Goal: Task Accomplishment & Management: Use online tool/utility

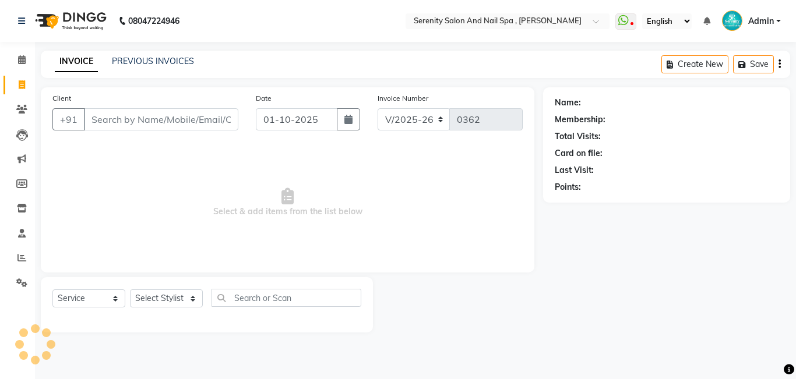
select select "433"
select select "service"
click at [22, 110] on icon at bounding box center [21, 109] width 11 height 9
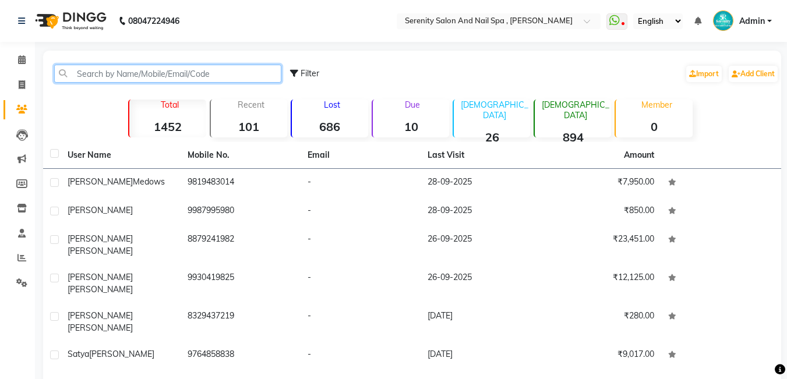
click at [75, 72] on input "text" at bounding box center [167, 74] width 227 height 18
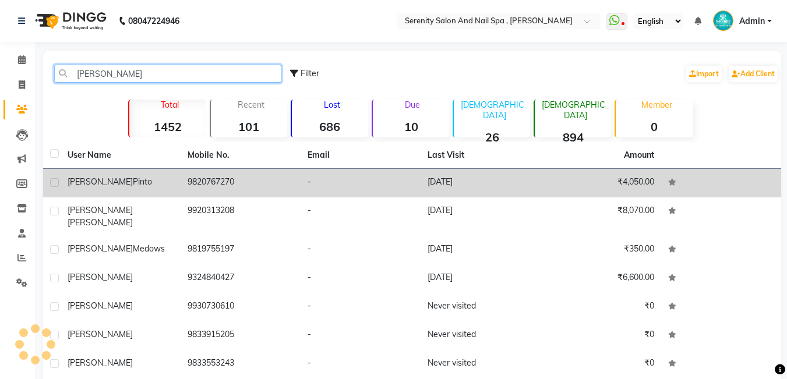
type input "[PERSON_NAME]"
click at [466, 186] on td "[DATE]" at bounding box center [481, 183] width 120 height 29
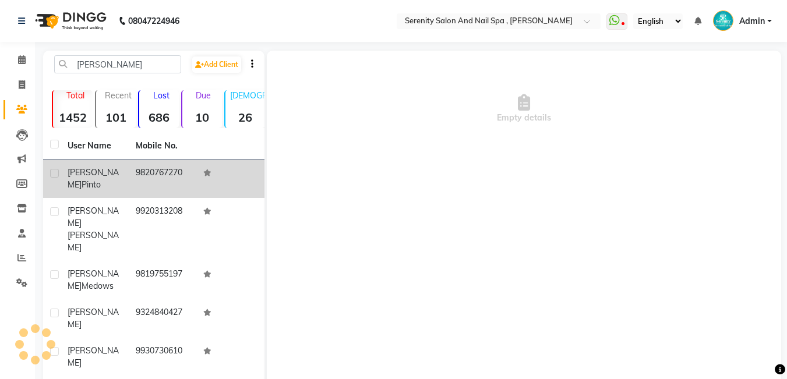
click at [165, 168] on td "9820767270" at bounding box center [163, 179] width 68 height 38
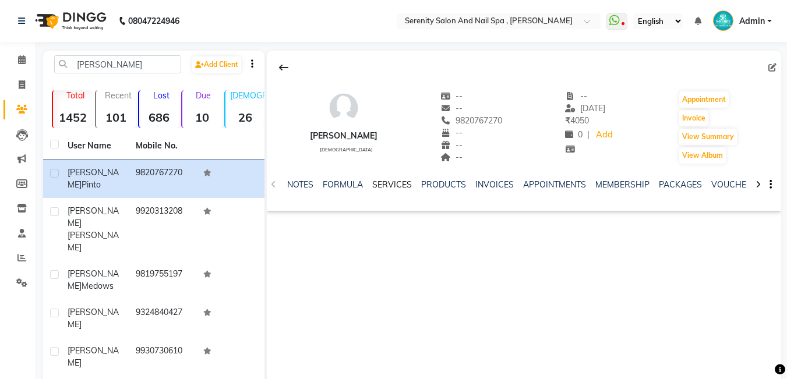
click at [380, 187] on link "SERVICES" at bounding box center [392, 184] width 40 height 10
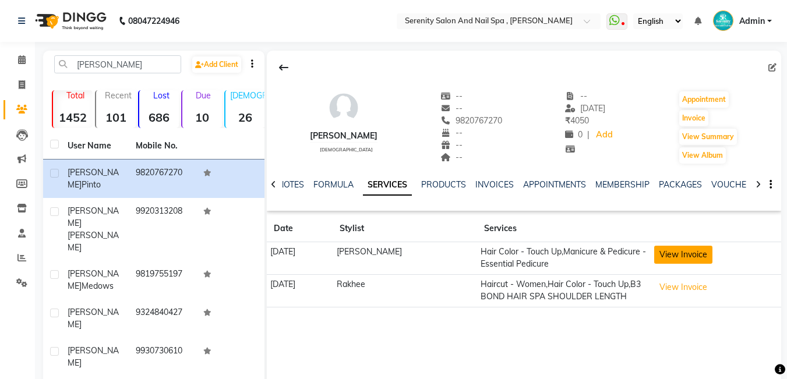
click at [684, 262] on button "View Invoice" at bounding box center [683, 255] width 58 height 18
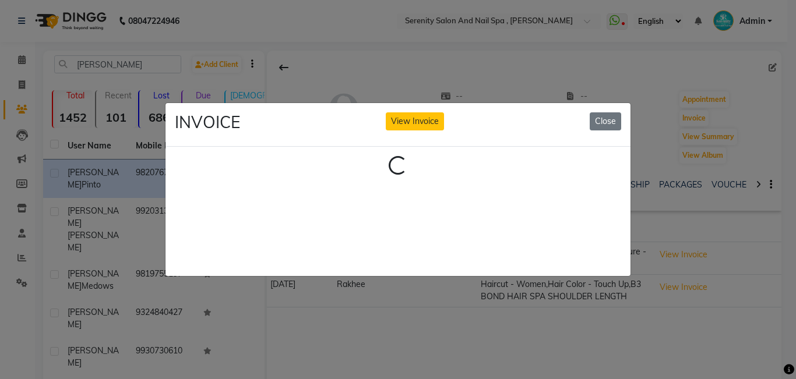
click at [97, 176] on ngb-modal-window "INVOICE View Invoice Close Loading..." at bounding box center [398, 189] width 796 height 379
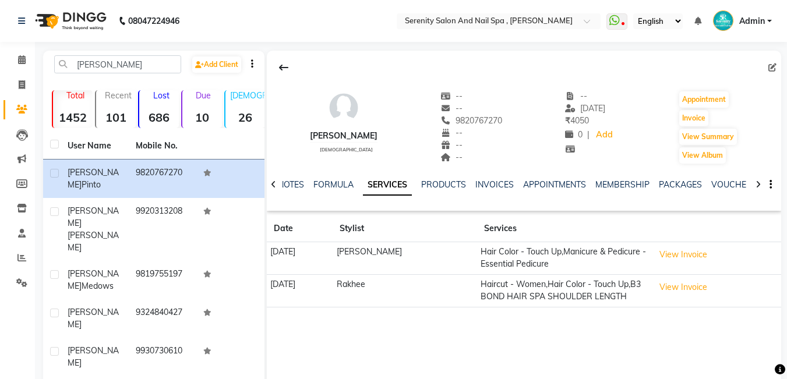
click at [512, 259] on td "Hair Color - Touch Up,Manicure & Pedicure - Essential Pedicure" at bounding box center [564, 258] width 174 height 33
click at [689, 252] on button "View Invoice" at bounding box center [683, 255] width 58 height 18
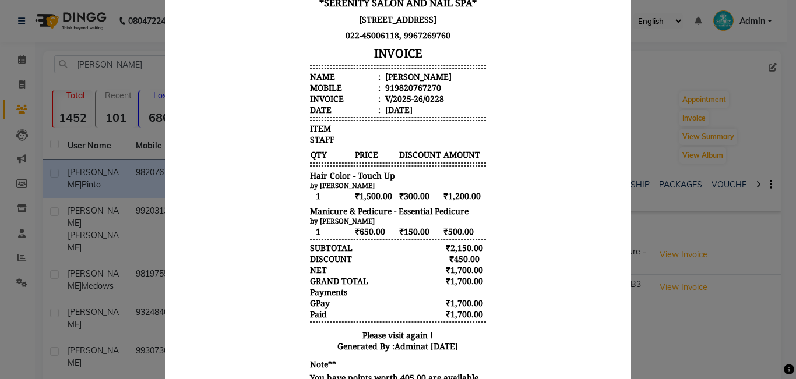
scroll to position [9, 0]
click at [66, 77] on ngb-modal-window "INVOICE View Invoice Close" at bounding box center [398, 189] width 796 height 379
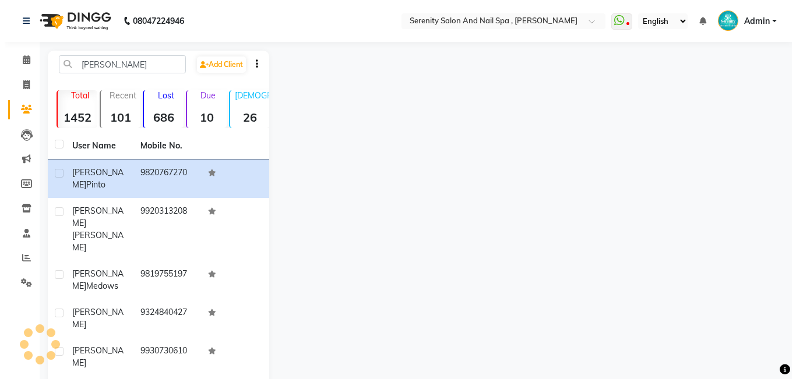
select select "service"
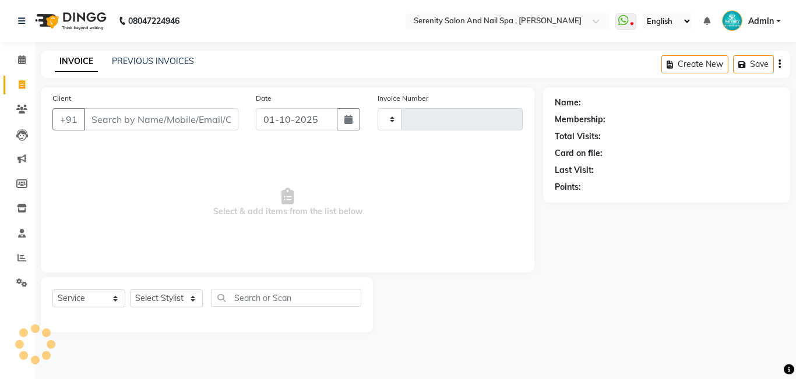
type input "0362"
select select "433"
